Goal: Navigation & Orientation: Find specific page/section

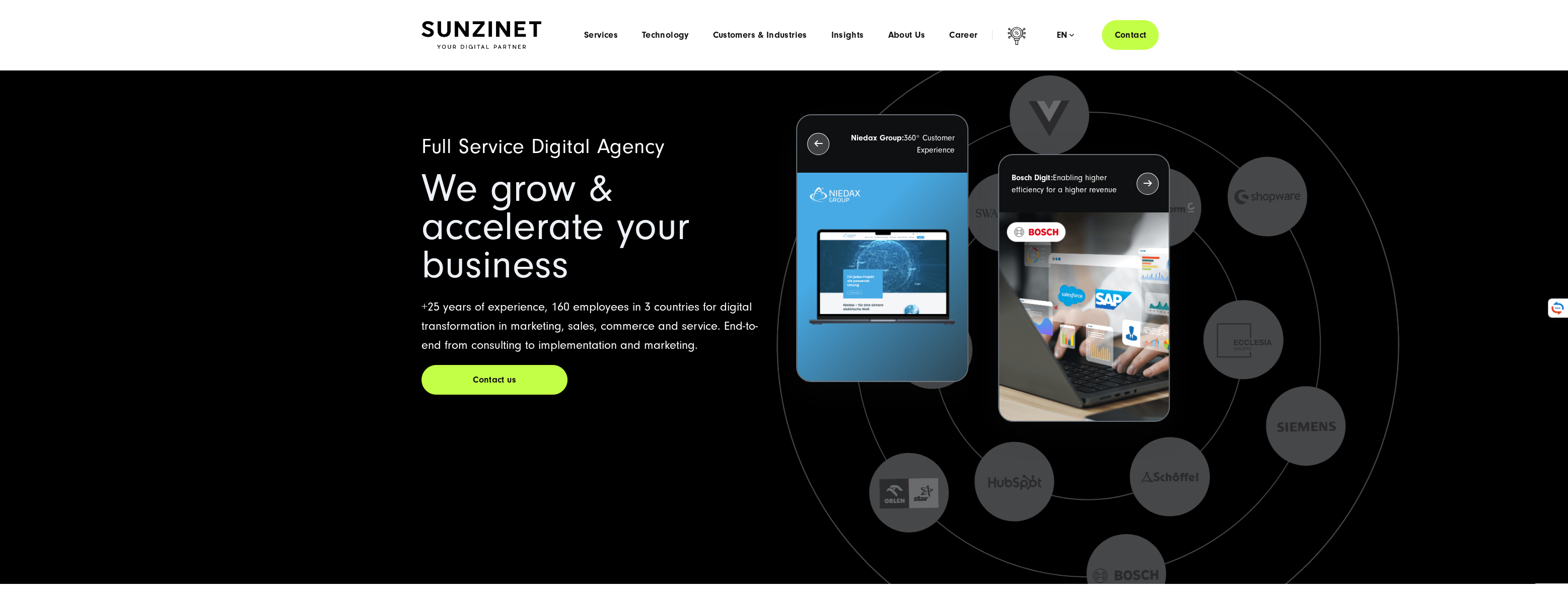
click at [969, 42] on div "Menu Services Menu Full Service Digital Agency We solve complex challenges and …" at bounding box center [866, 35] width 587 height 30
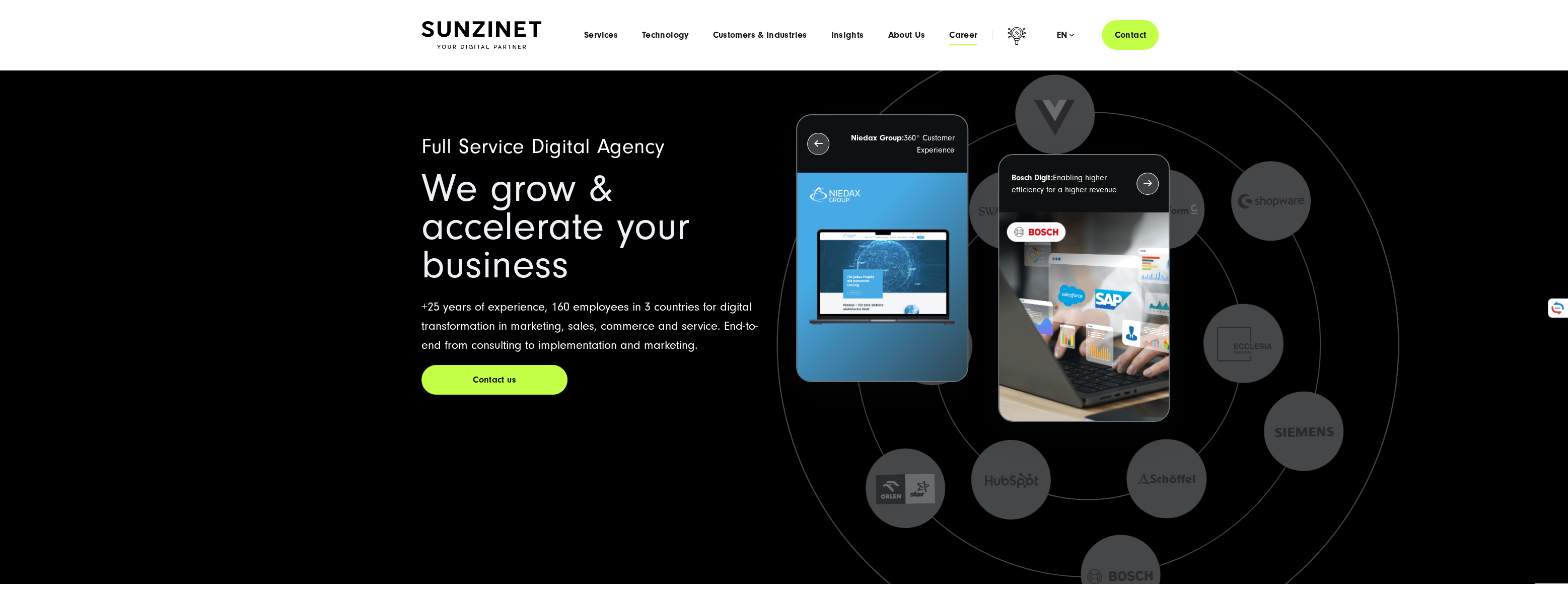
click at [967, 38] on span "Career" at bounding box center [963, 35] width 28 height 10
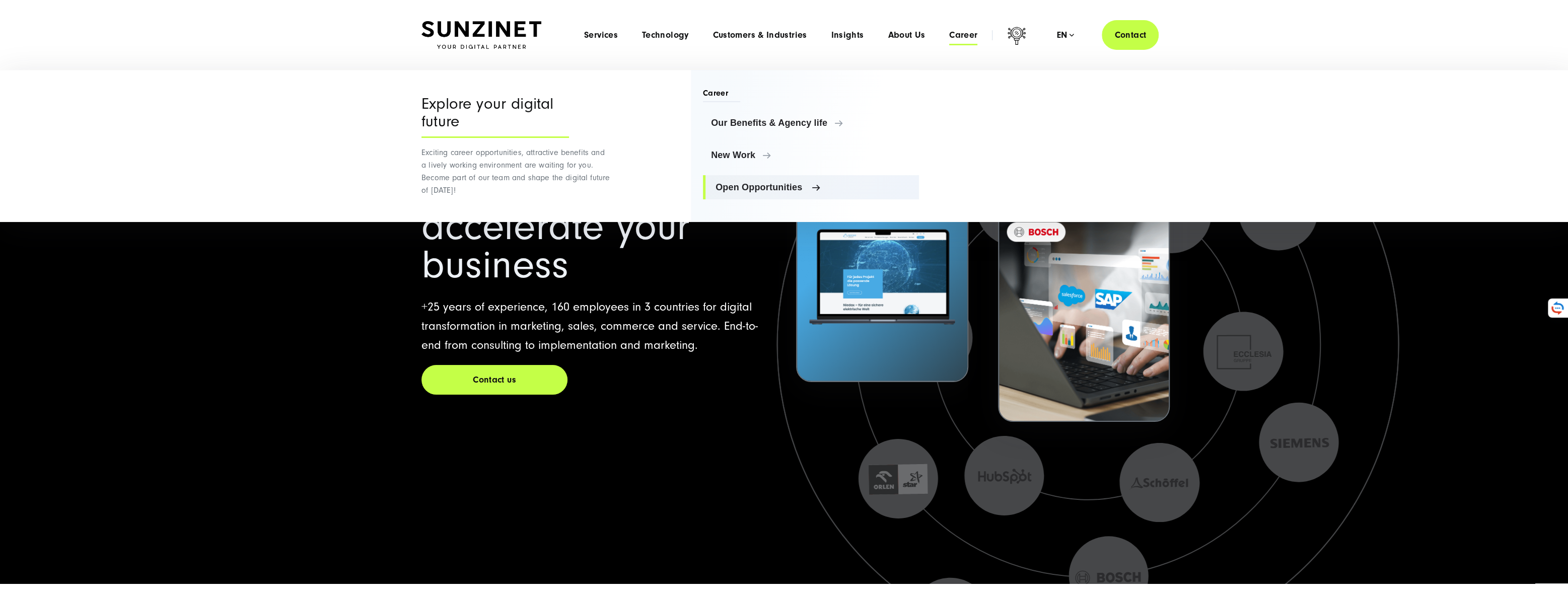
click at [743, 191] on span "Open Opportunities" at bounding box center [813, 187] width 195 height 10
